Goal: Information Seeking & Learning: Find specific fact

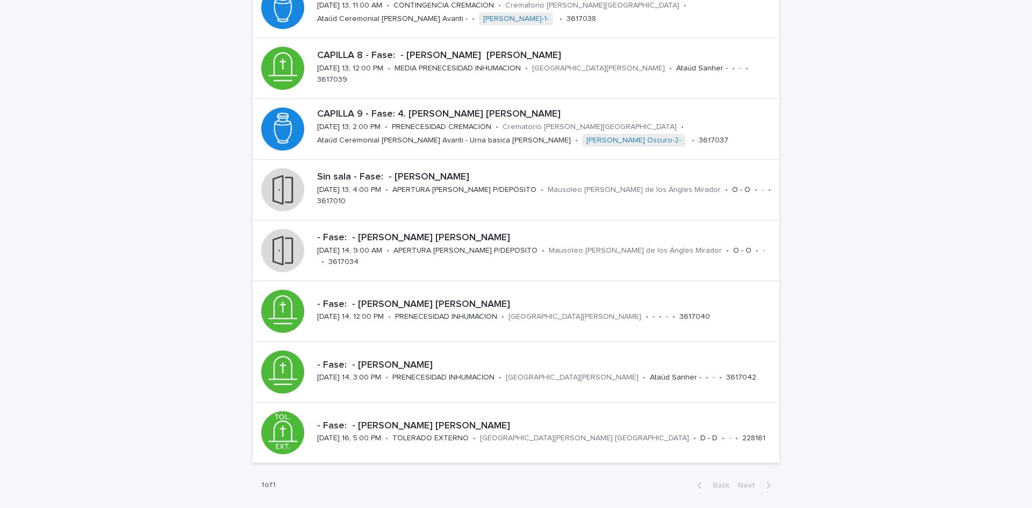
scroll to position [199, 0]
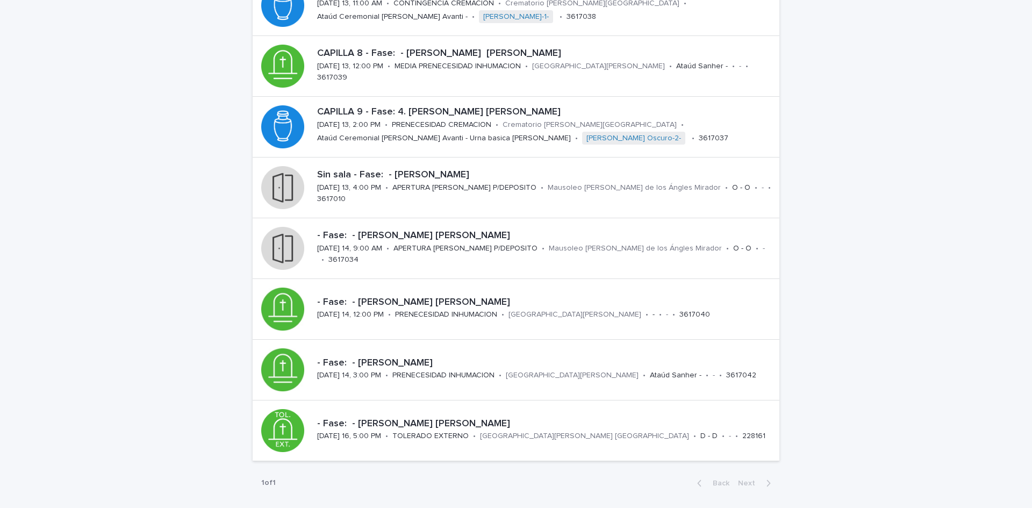
scroll to position [237, 0]
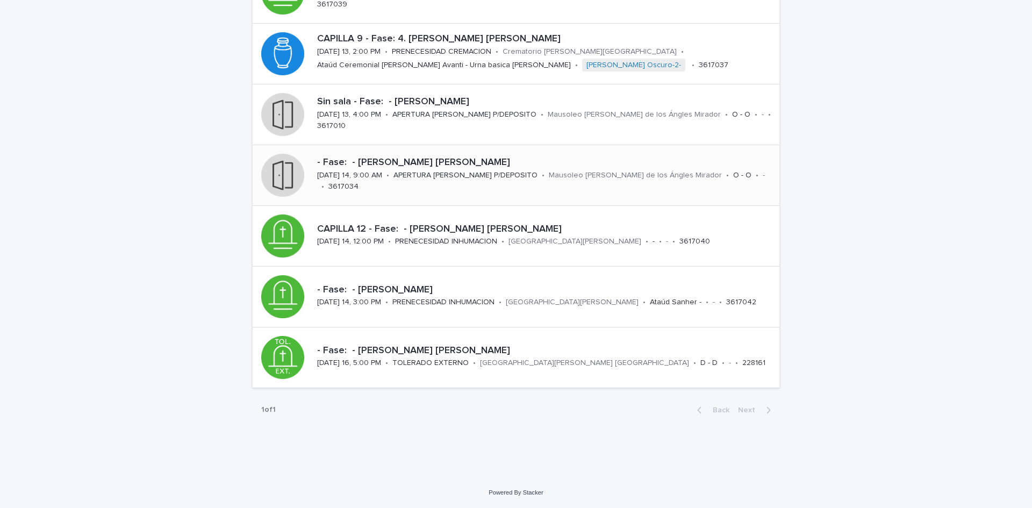
scroll to position [217, 0]
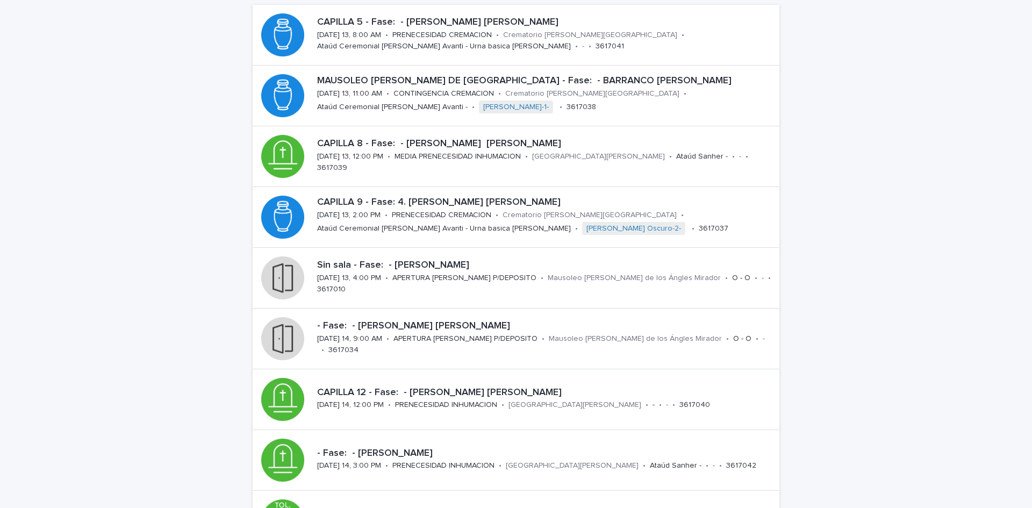
scroll to position [271, 0]
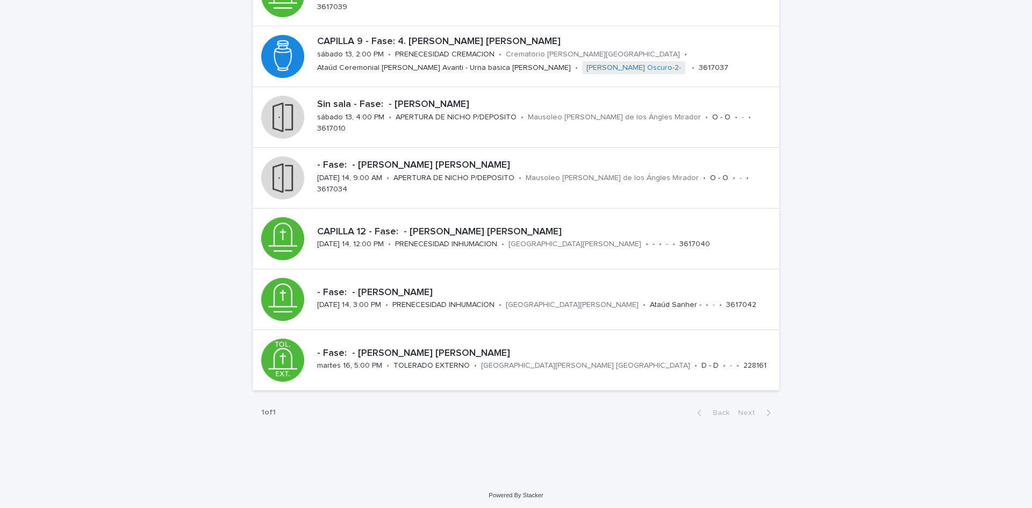
scroll to position [271, 0]
